Goal: Task Accomplishment & Management: Manage account settings

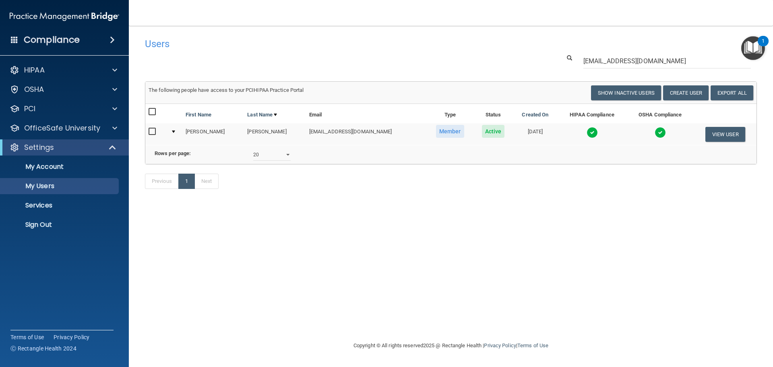
select select "20"
click at [50, 222] on p "Sign Out" at bounding box center [60, 225] width 110 height 8
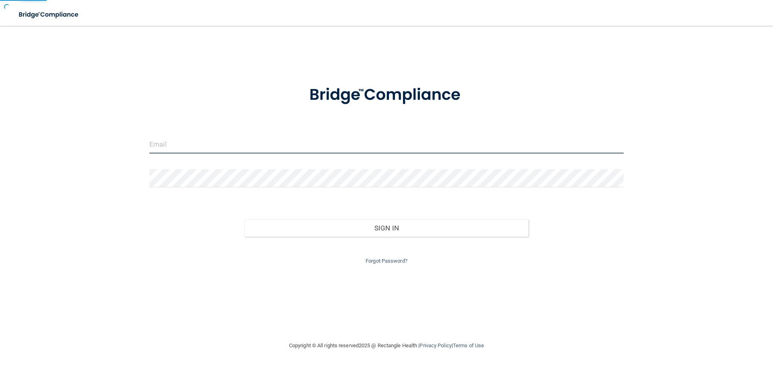
type input "[EMAIL_ADDRESS][DOMAIN_NAME]"
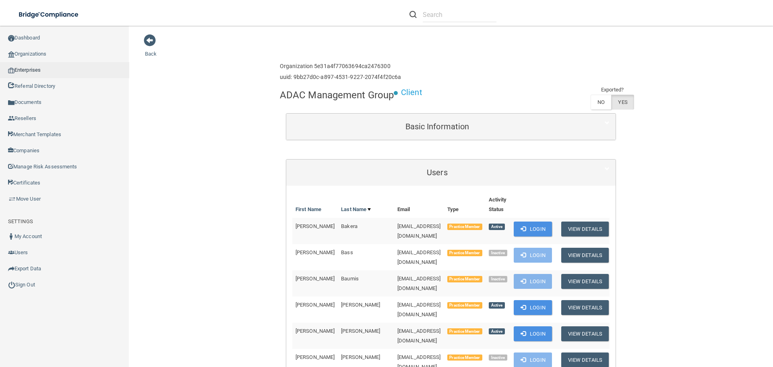
scroll to position [1006, 0]
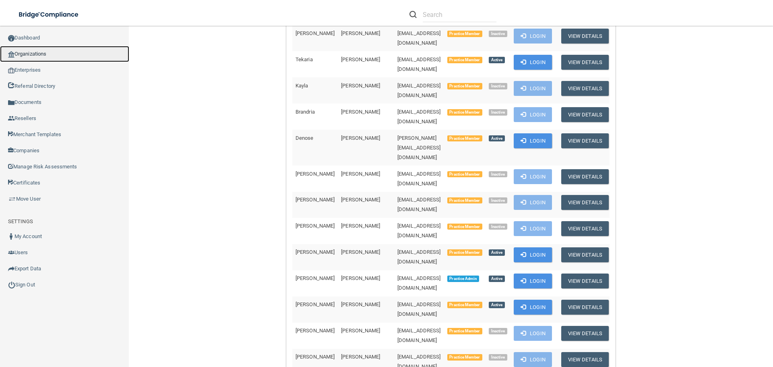
click at [33, 53] on link "Organizations" at bounding box center [64, 54] width 129 height 16
click at [27, 55] on link "Organizations" at bounding box center [64, 54] width 129 height 16
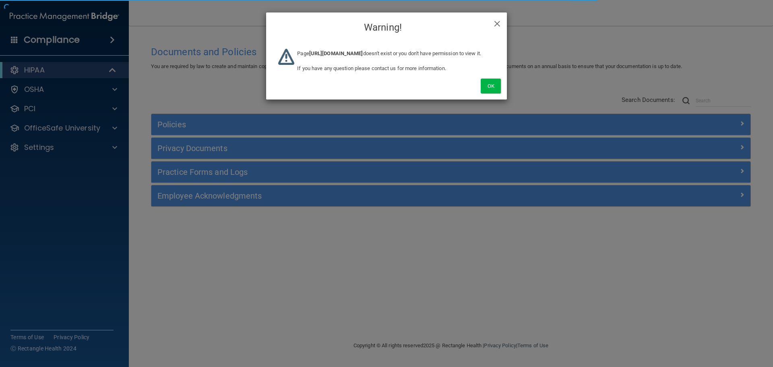
click at [480, 99] on div "Ok" at bounding box center [386, 77] width 241 height 45
click at [488, 93] on button "Ok" at bounding box center [490, 85] width 20 height 15
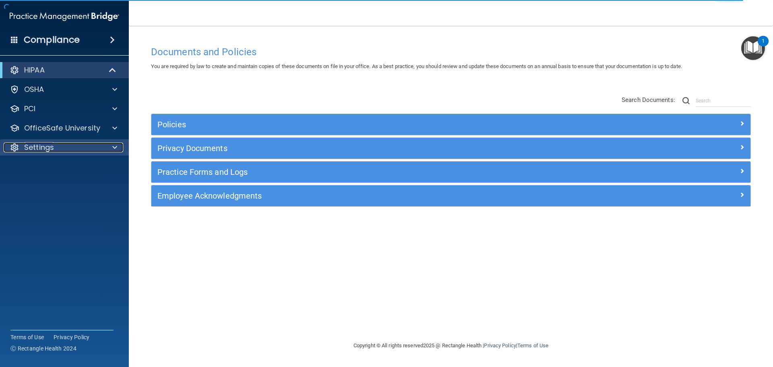
click at [111, 146] on div at bounding box center [113, 147] width 20 height 10
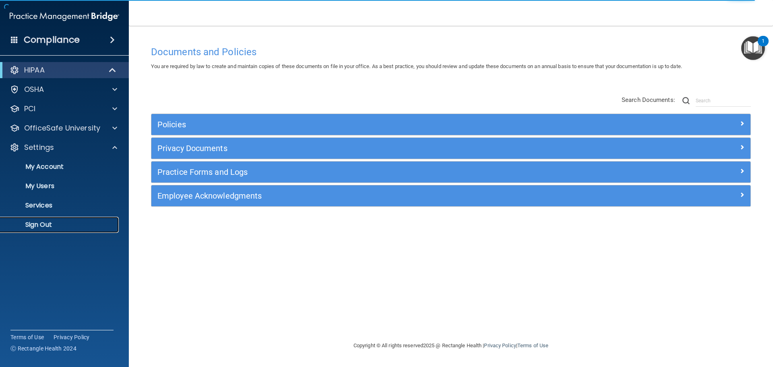
click at [66, 218] on link "Sign Out" at bounding box center [55, 224] width 127 height 16
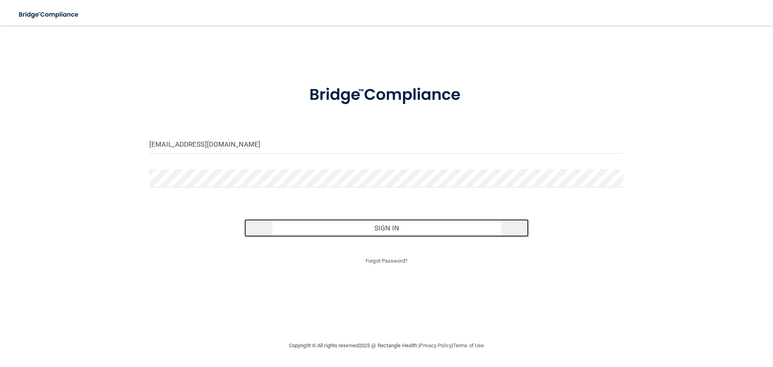
click at [309, 222] on button "Sign In" at bounding box center [386, 228] width 285 height 18
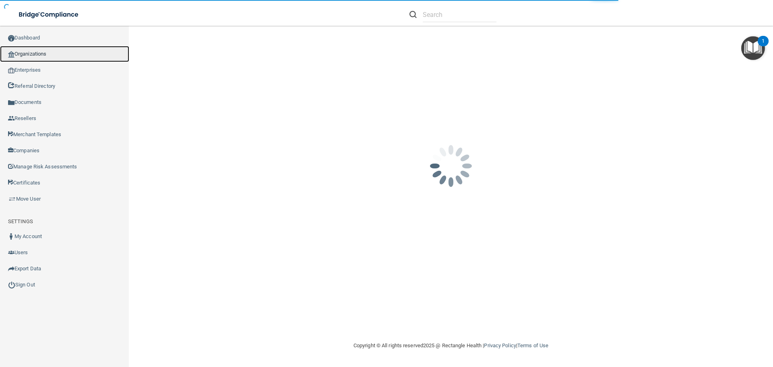
click at [39, 51] on link "Organizations" at bounding box center [64, 54] width 129 height 16
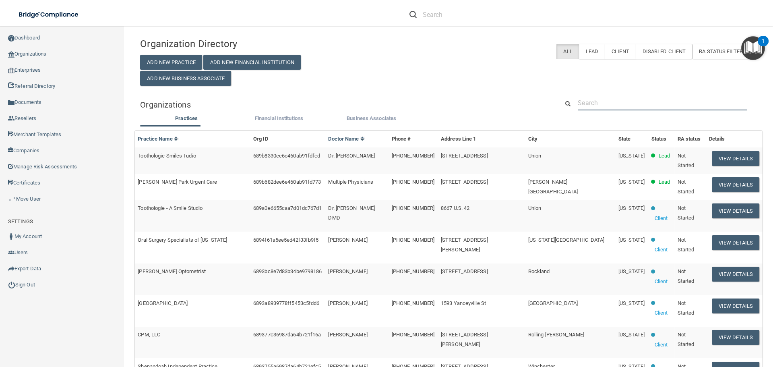
click at [587, 98] on input "text" at bounding box center [661, 102] width 169 height 15
paste input "[EMAIL_ADDRESS][DOMAIN_NAME]"
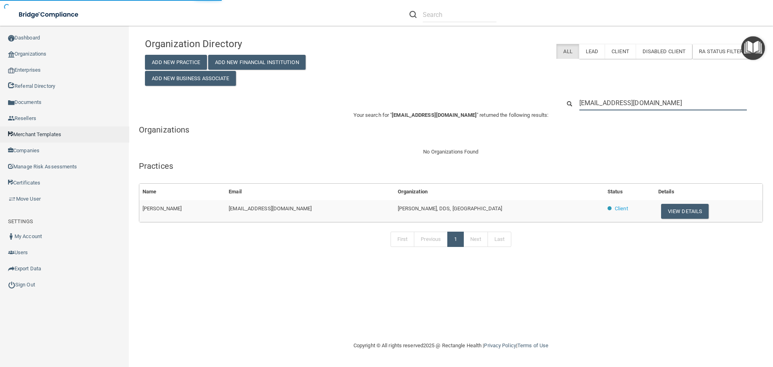
type input "[EMAIL_ADDRESS][DOMAIN_NAME]"
click at [661, 210] on button "View Details" at bounding box center [684, 211] width 47 height 15
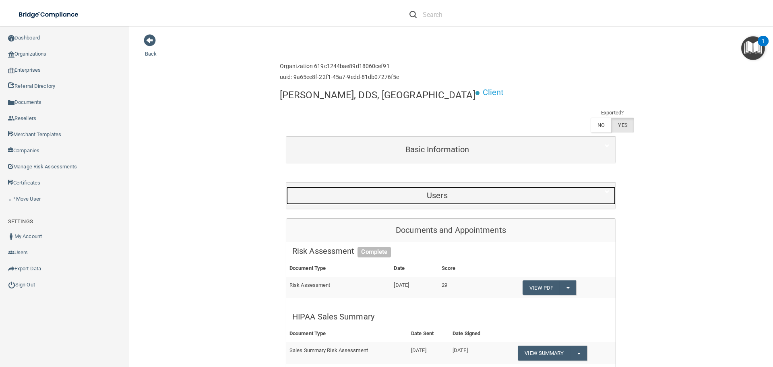
click at [455, 191] on h5 "Users" at bounding box center [437, 195] width 290 height 9
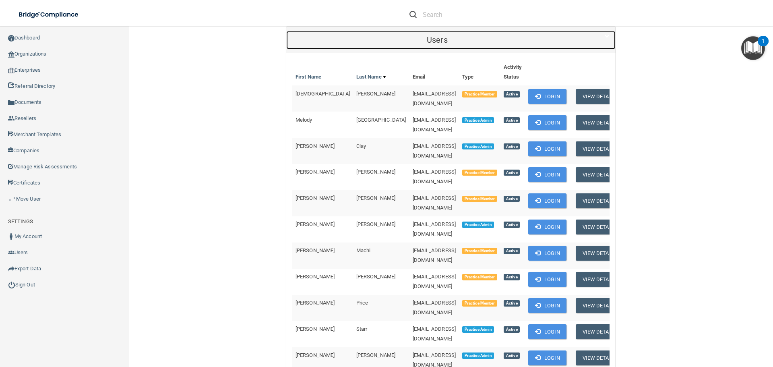
scroll to position [161, 0]
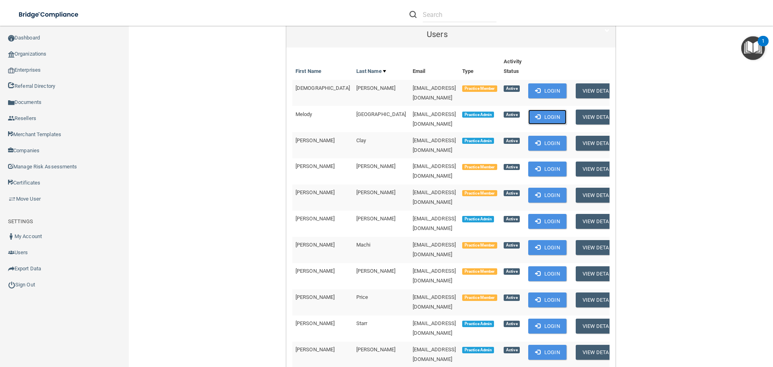
click at [528, 109] on button "Login" at bounding box center [547, 116] width 38 height 15
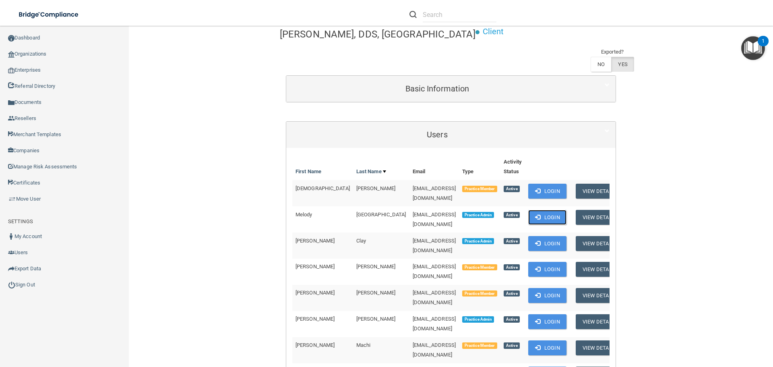
scroll to position [0, 0]
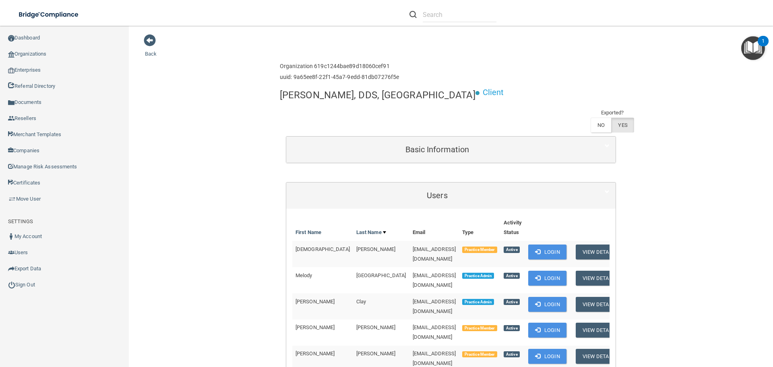
click at [301, 97] on h4 "[PERSON_NAME], DDS, [GEOGRAPHIC_DATA]" at bounding box center [378, 95] width 196 height 10
copy div "[PERSON_NAME], DDS, [GEOGRAPHIC_DATA]"
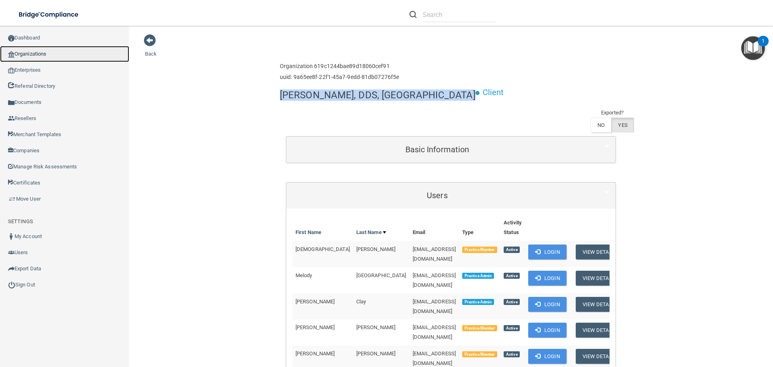
click at [38, 60] on link "Organizations" at bounding box center [64, 54] width 129 height 16
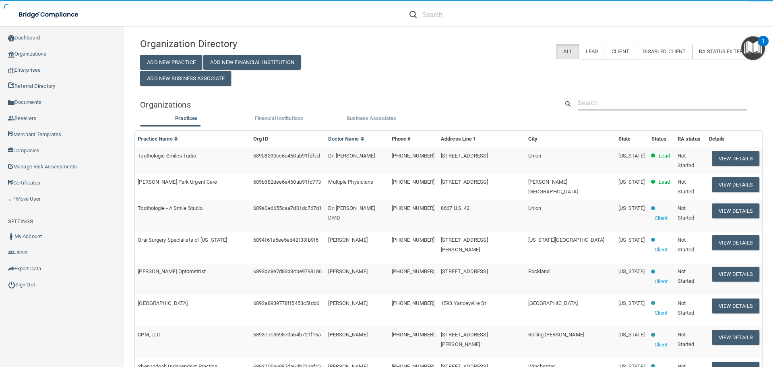
click at [590, 100] on input "text" at bounding box center [661, 102] width 169 height 15
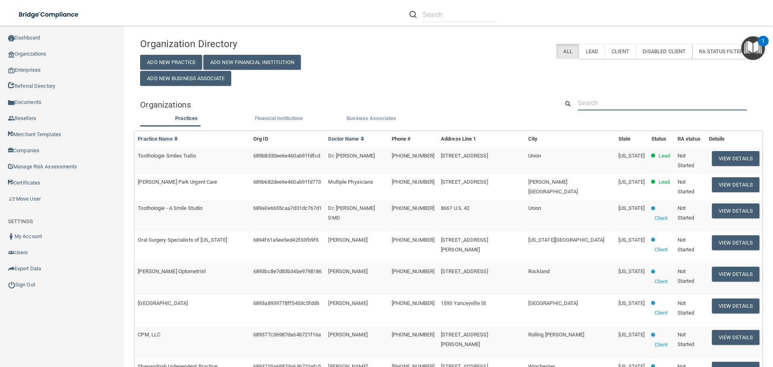
paste input "[PERSON_NAME] Medical Clinic"
type input "[PERSON_NAME] Medical Clinic"
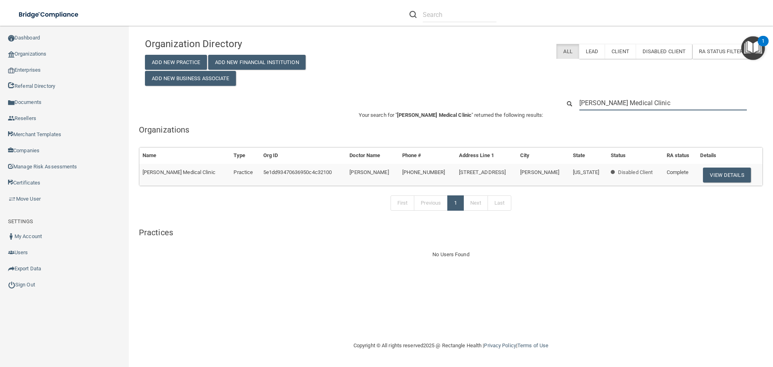
click at [622, 102] on input "[PERSON_NAME] Medical Clinic" at bounding box center [662, 102] width 167 height 15
paste input "[PHONE_NUMBER]"
type input "[PHONE_NUMBER]"
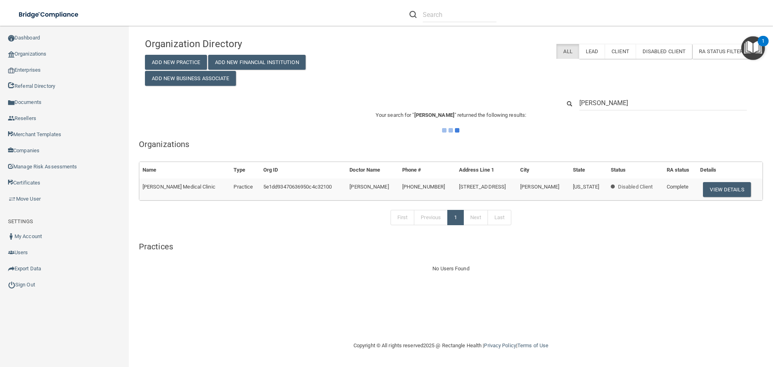
type input "[PERSON_NAME]"
click at [539, 104] on div "[PERSON_NAME]" at bounding box center [451, 102] width 624 height 15
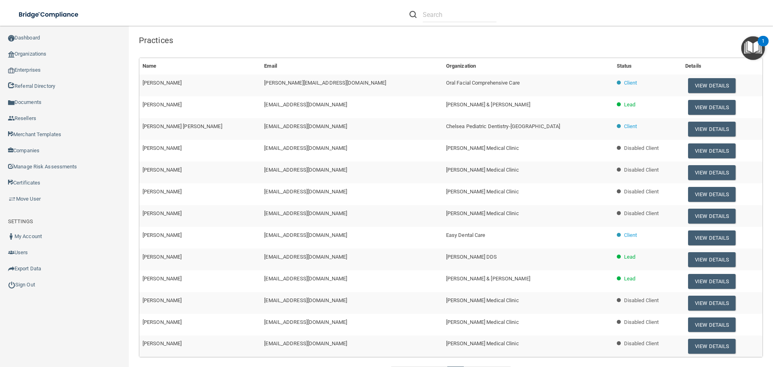
scroll to position [322, 0]
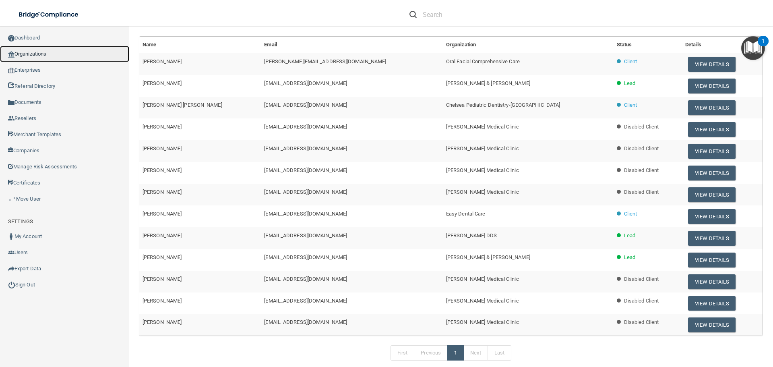
click at [49, 54] on link "Organizations" at bounding box center [64, 54] width 129 height 16
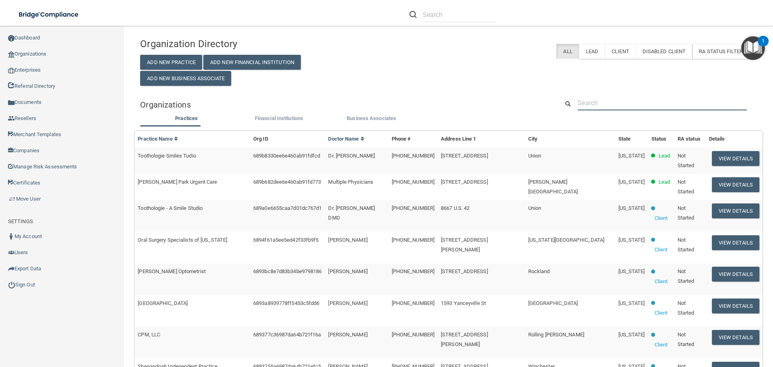
click at [599, 101] on input "text" at bounding box center [661, 102] width 169 height 15
paste input "[PERSON_NAME], DDS, [GEOGRAPHIC_DATA]"
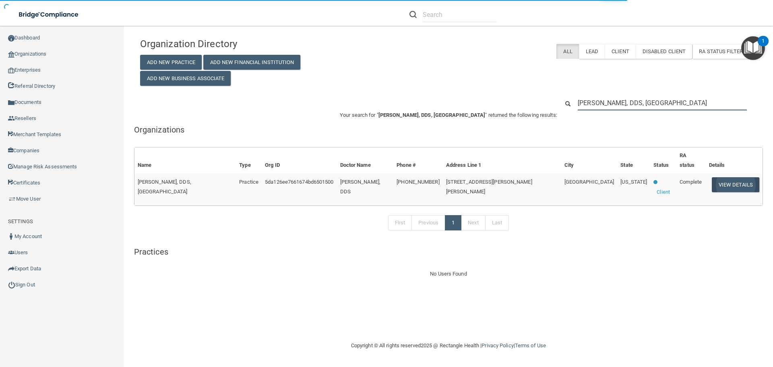
type input "[PERSON_NAME], DDS, [GEOGRAPHIC_DATA]"
click at [716, 178] on button "View Details" at bounding box center [734, 184] width 47 height 15
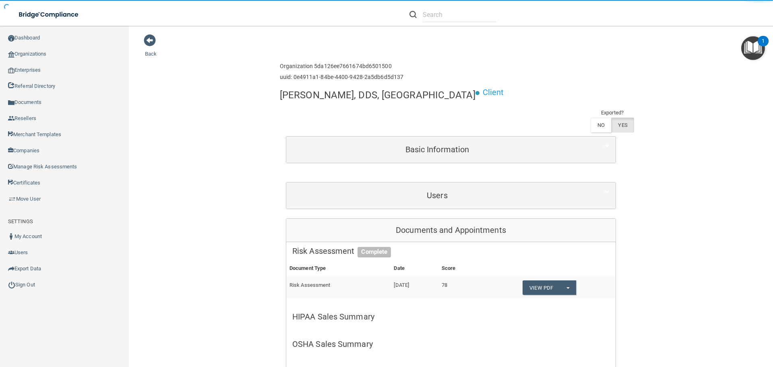
click at [455, 182] on div "Users" at bounding box center [450, 195] width 329 height 26
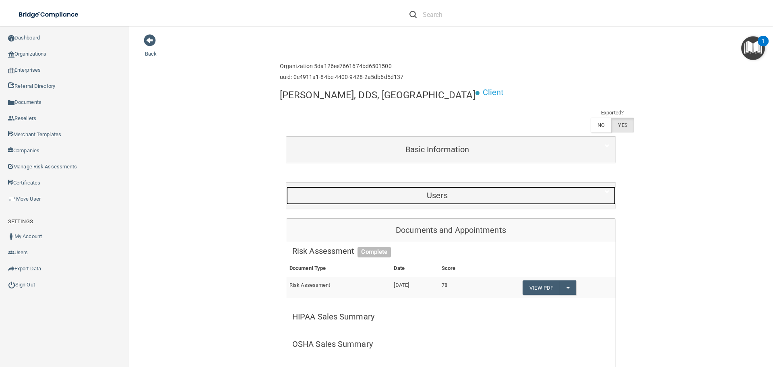
click at [451, 191] on h5 "Users" at bounding box center [437, 195] width 290 height 9
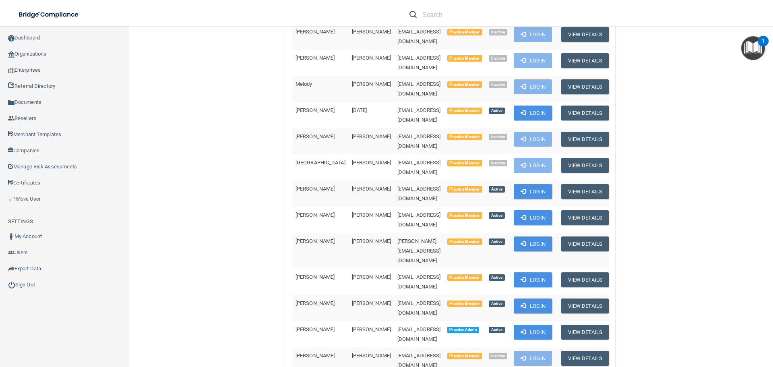
scroll to position [644, 0]
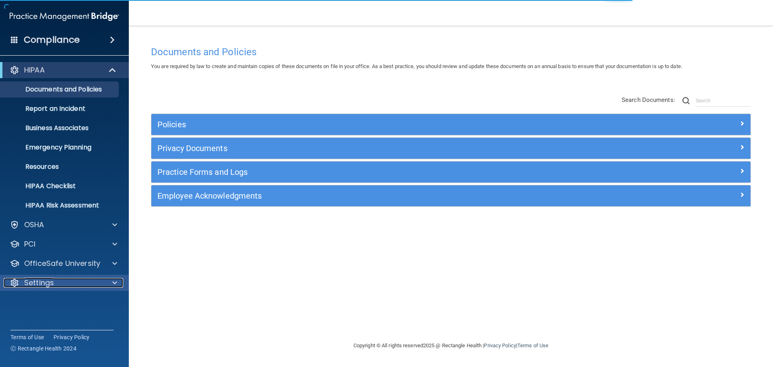
click at [117, 283] on span at bounding box center [114, 283] width 5 height 10
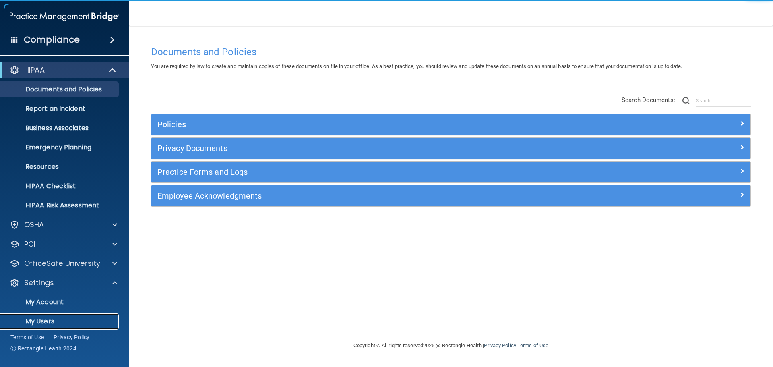
click at [54, 313] on link "My Users" at bounding box center [55, 321] width 127 height 16
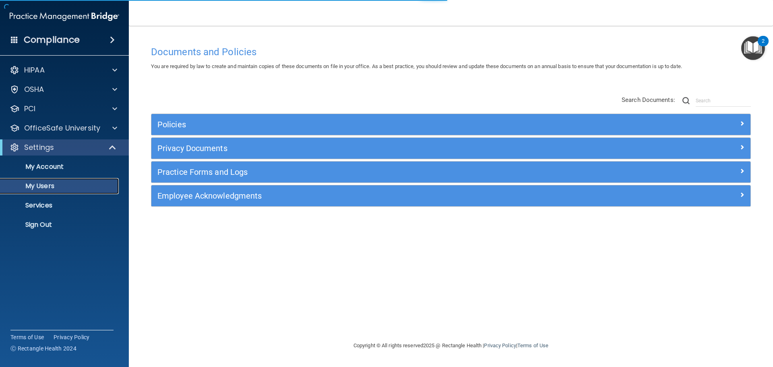
select select "20"
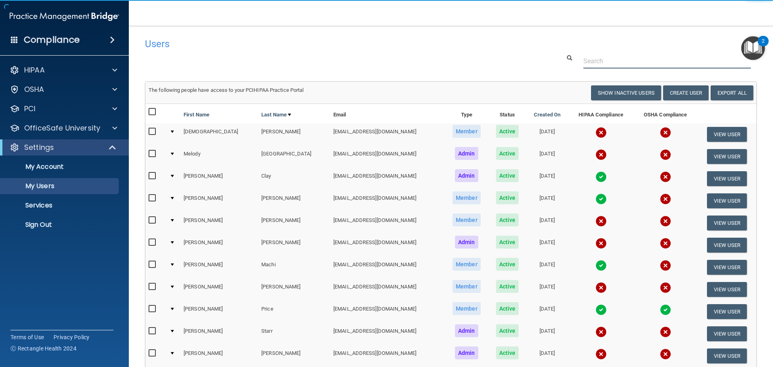
click at [593, 63] on input "text" at bounding box center [666, 61] width 167 height 15
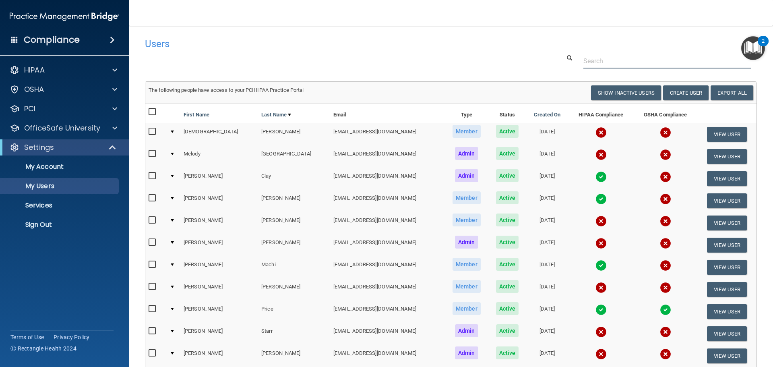
paste input "[EMAIL_ADDRESS][DOMAIN_NAME]"
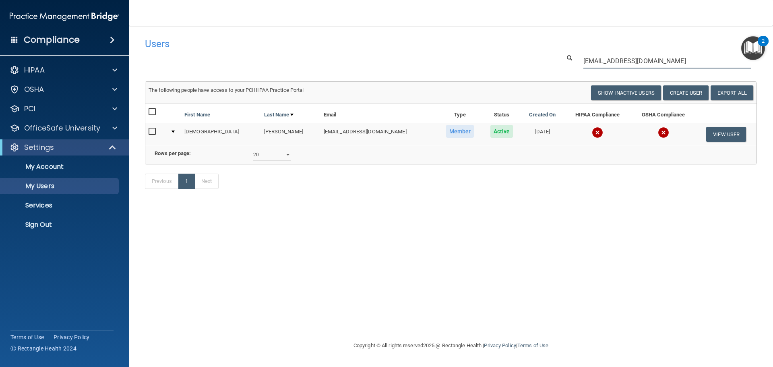
type input "[EMAIL_ADDRESS][DOMAIN_NAME]"
click at [592, 130] on img at bounding box center [597, 132] width 11 height 11
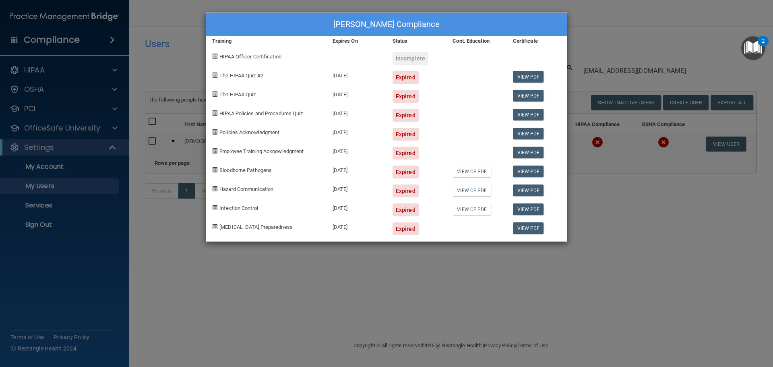
click at [515, 275] on div "Christi Cardwell's Compliance Training Expires On Status Cont. Education Certif…" at bounding box center [386, 183] width 773 height 367
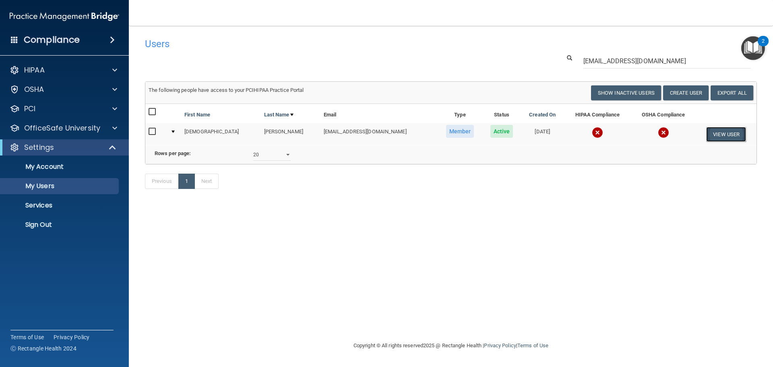
click at [711, 136] on button "View User" at bounding box center [726, 134] width 40 height 15
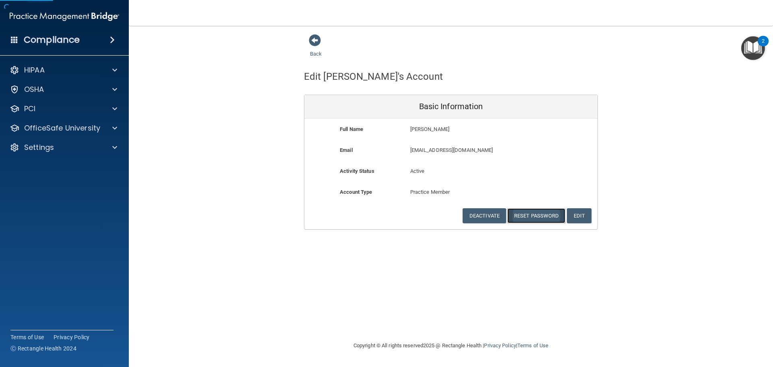
click at [531, 217] on button "Reset Password" at bounding box center [536, 215] width 58 height 15
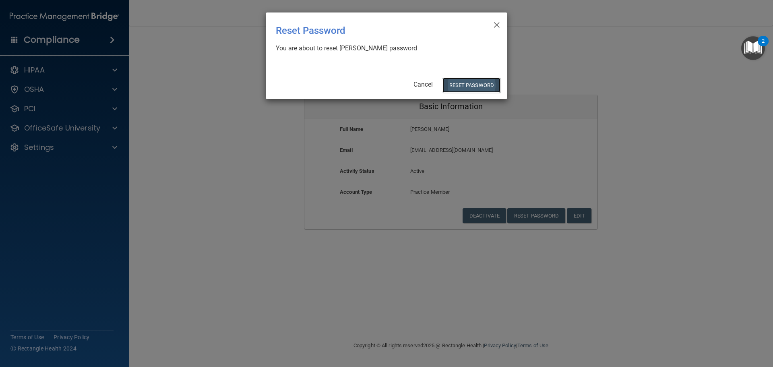
click at [467, 85] on button "Reset Password" at bounding box center [471, 85] width 58 height 15
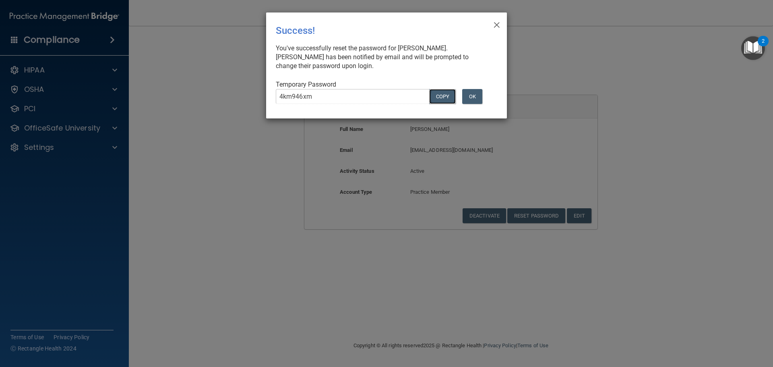
click at [443, 92] on button "COPY" at bounding box center [442, 96] width 27 height 15
click at [177, 165] on div "× Close Success! You've successfully reset the password for Christi Cardwell. C…" at bounding box center [386, 183] width 773 height 367
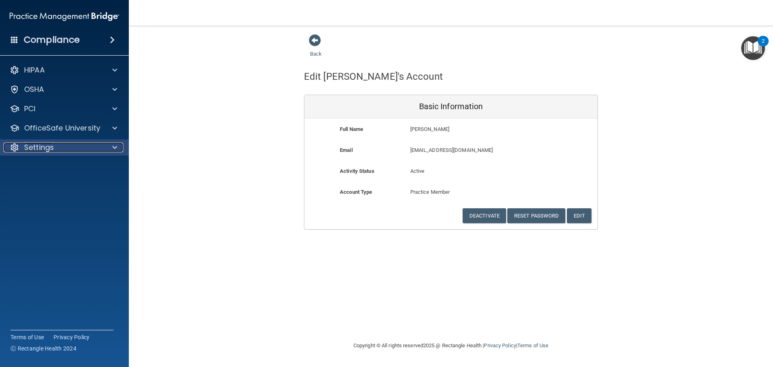
click at [90, 147] on div "Settings" at bounding box center [54, 147] width 100 height 10
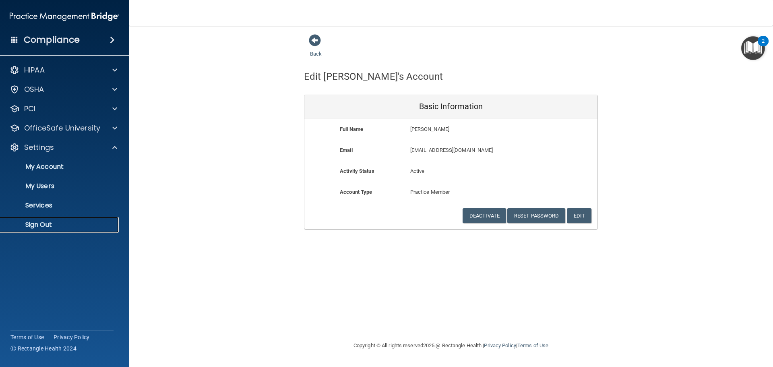
drag, startPoint x: 62, startPoint y: 225, endPoint x: 65, endPoint y: 216, distance: 9.3
click at [62, 225] on p "Sign Out" at bounding box center [60, 225] width 110 height 8
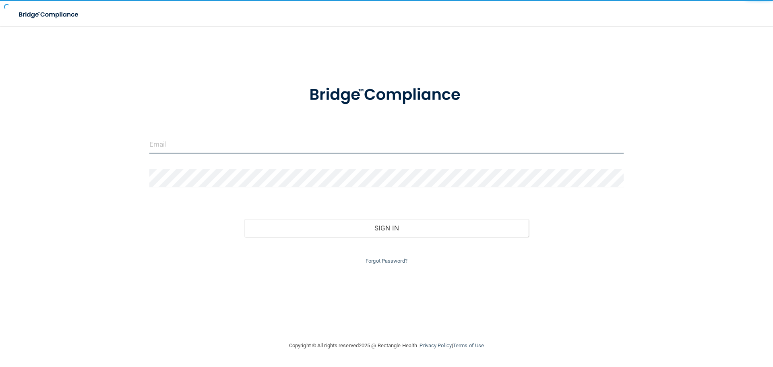
type input "[EMAIL_ADDRESS][DOMAIN_NAME]"
